Goal: Information Seeking & Learning: Learn about a topic

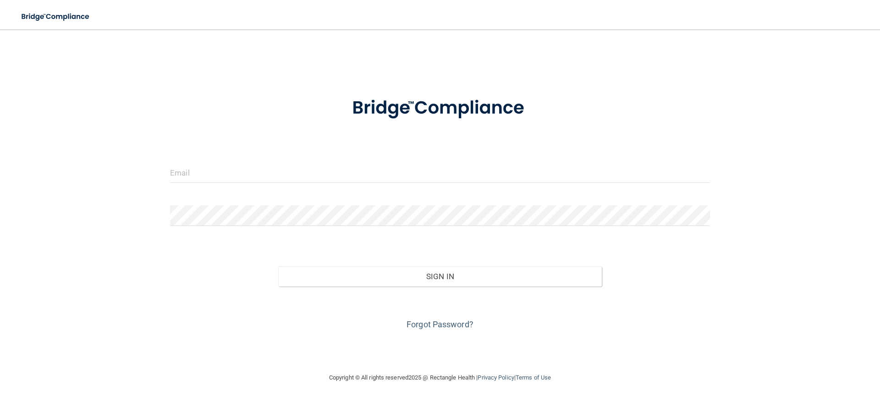
click at [194, 160] on form "Invalid email/password. You don't have permission to access that page. Sign In …" at bounding box center [440, 207] width 540 height 247
click at [193, 165] on input "email" at bounding box center [440, 172] width 540 height 21
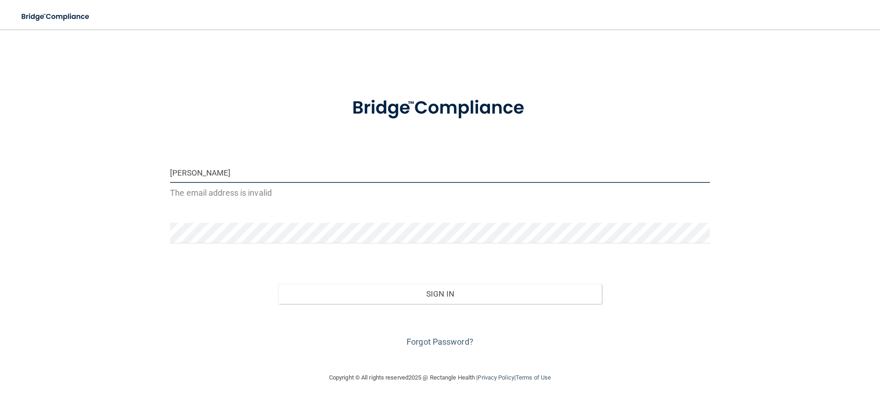
type input "[EMAIL_ADDRESS][DOMAIN_NAME]"
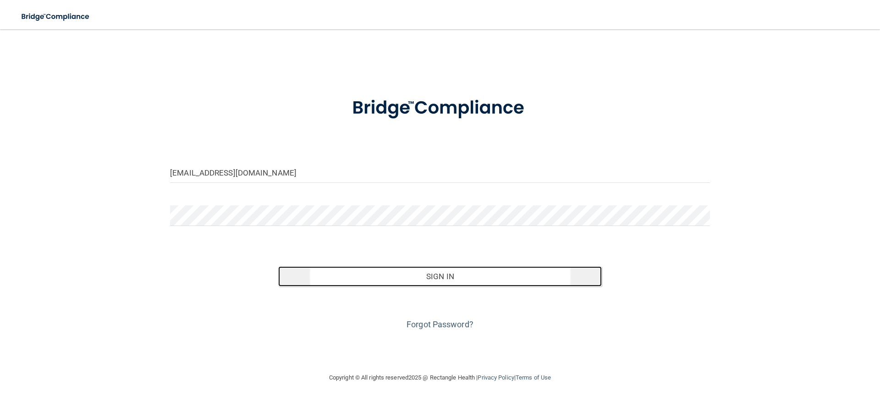
click at [446, 274] on button "Sign In" at bounding box center [440, 276] width 324 height 20
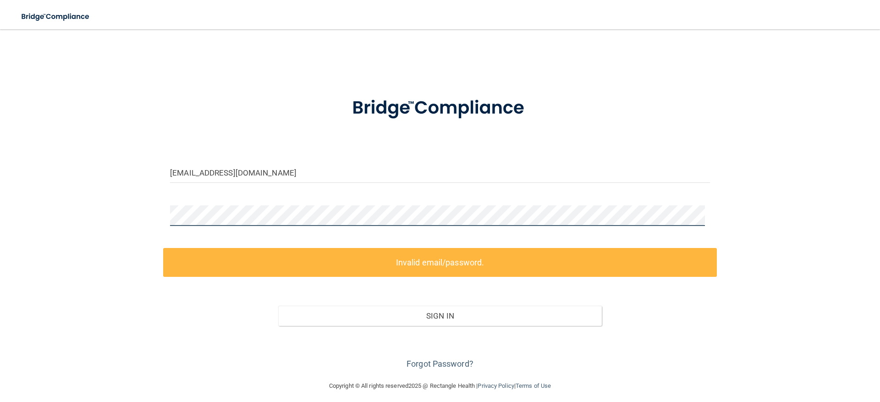
click at [155, 219] on div "[EMAIL_ADDRESS][DOMAIN_NAME] Invalid email/password. You don't have permission …" at bounding box center [439, 204] width 843 height 333
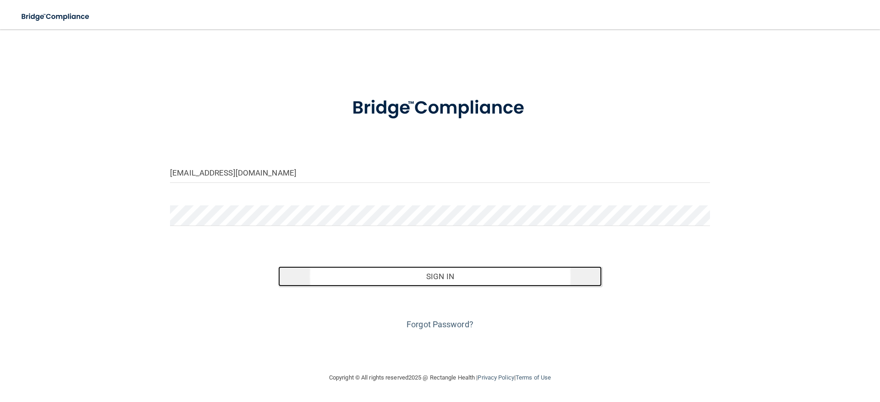
click at [430, 268] on button "Sign In" at bounding box center [440, 276] width 324 height 20
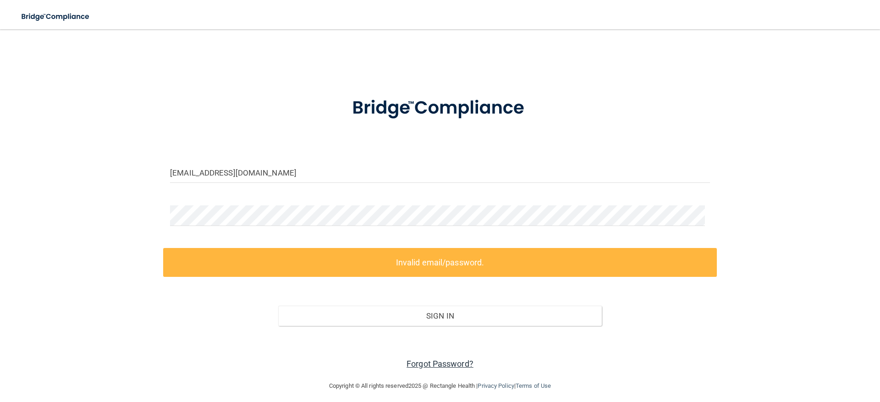
click at [424, 363] on link "Forgot Password?" at bounding box center [439, 364] width 67 height 10
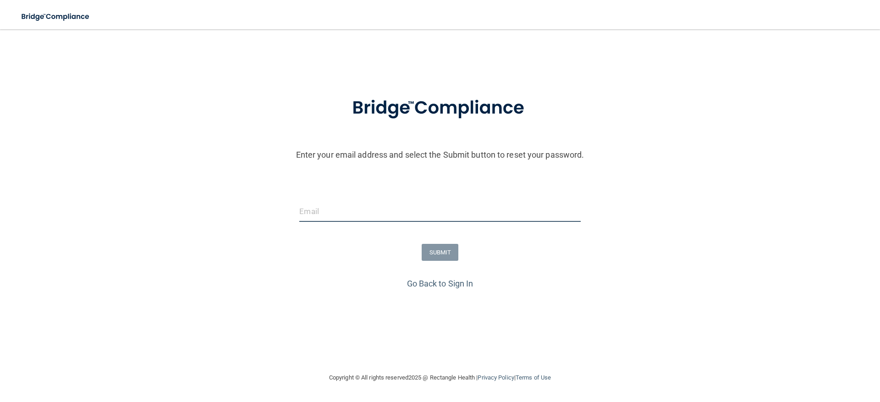
type input "[EMAIL_ADDRESS][DOMAIN_NAME]"
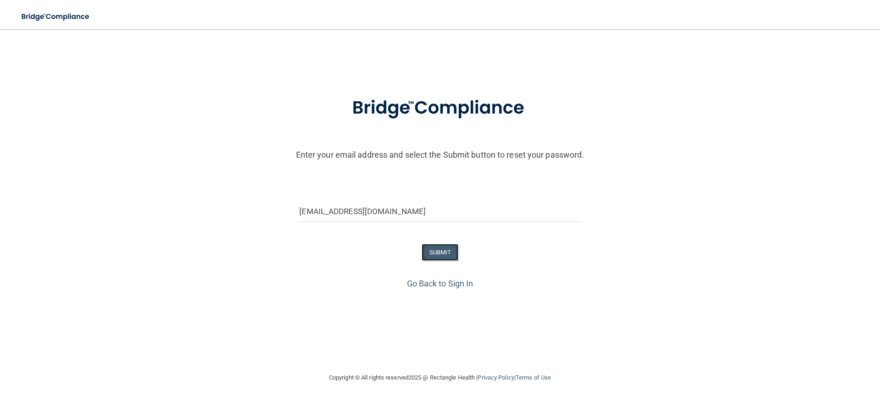
click at [440, 248] on button "SUBMIT" at bounding box center [439, 252] width 37 height 17
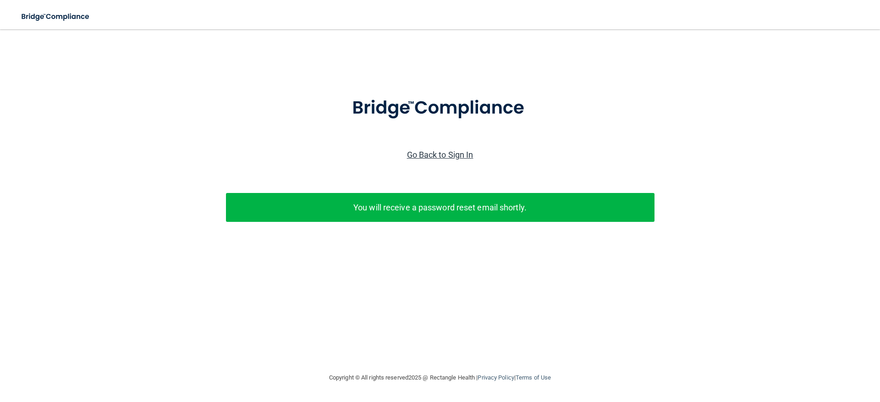
click at [426, 153] on link "Go Back to Sign In" at bounding box center [440, 155] width 66 height 10
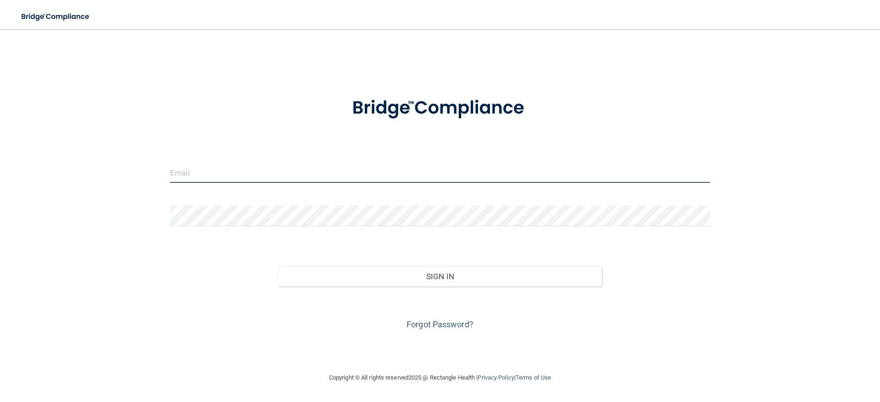
type input "[EMAIL_ADDRESS][DOMAIN_NAME]"
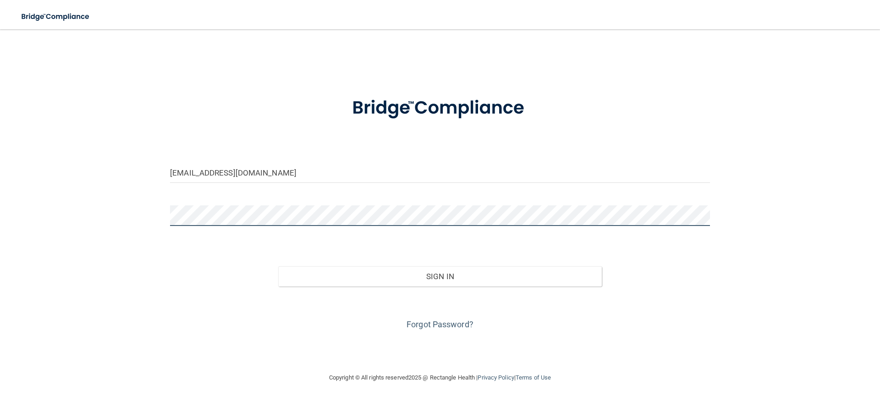
click at [159, 221] on div "[EMAIL_ADDRESS][DOMAIN_NAME] Invalid email/password. You don't have permission …" at bounding box center [439, 200] width 843 height 324
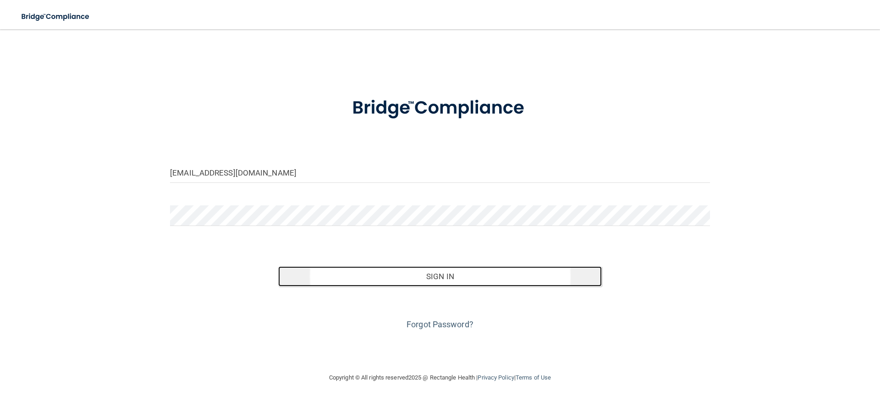
click at [447, 269] on button "Sign In" at bounding box center [440, 276] width 324 height 20
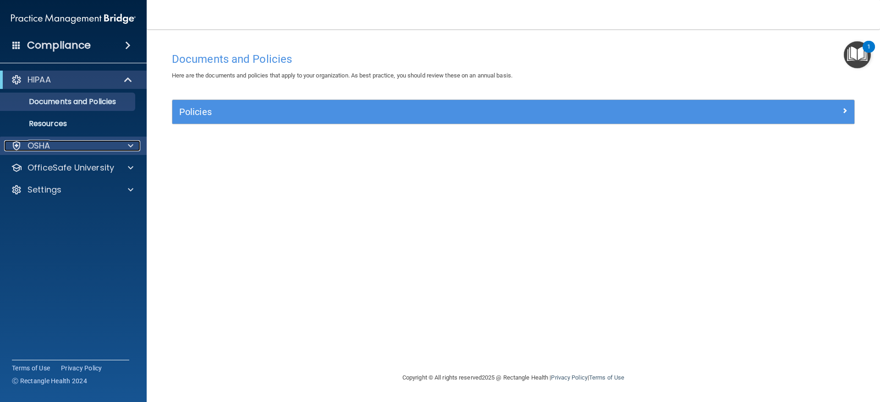
click at [130, 149] on span at bounding box center [130, 145] width 5 height 11
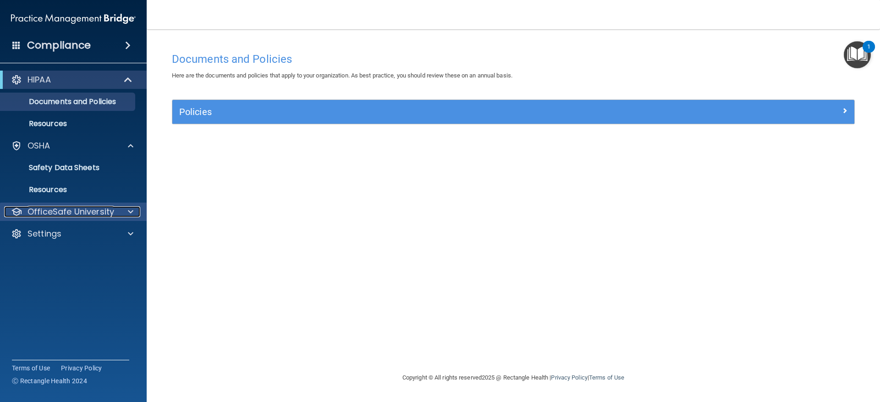
click at [116, 210] on div "OfficeSafe University" at bounding box center [61, 211] width 114 height 11
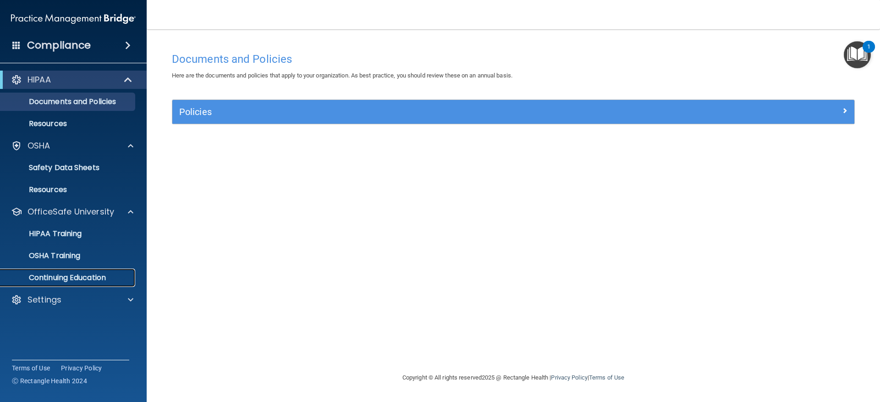
click at [83, 277] on p "Continuing Education" at bounding box center [68, 277] width 125 height 9
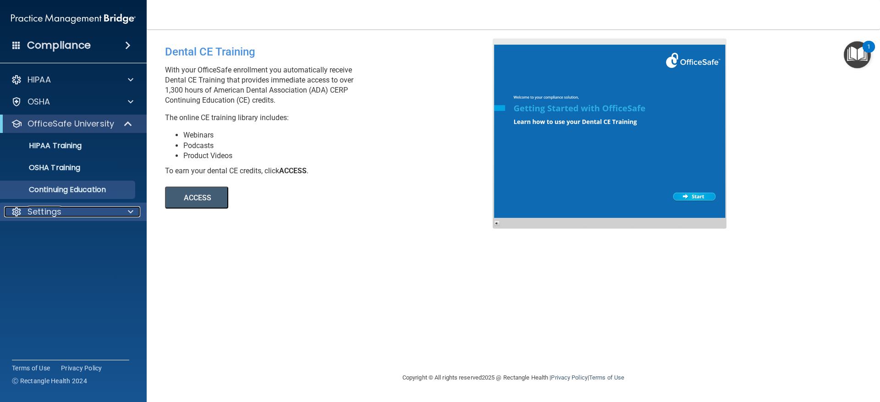
click at [80, 213] on div "Settings" at bounding box center [61, 211] width 114 height 11
click at [119, 44] on div "Compliance" at bounding box center [73, 45] width 147 height 20
